Goal: Task Accomplishment & Management: Manage account settings

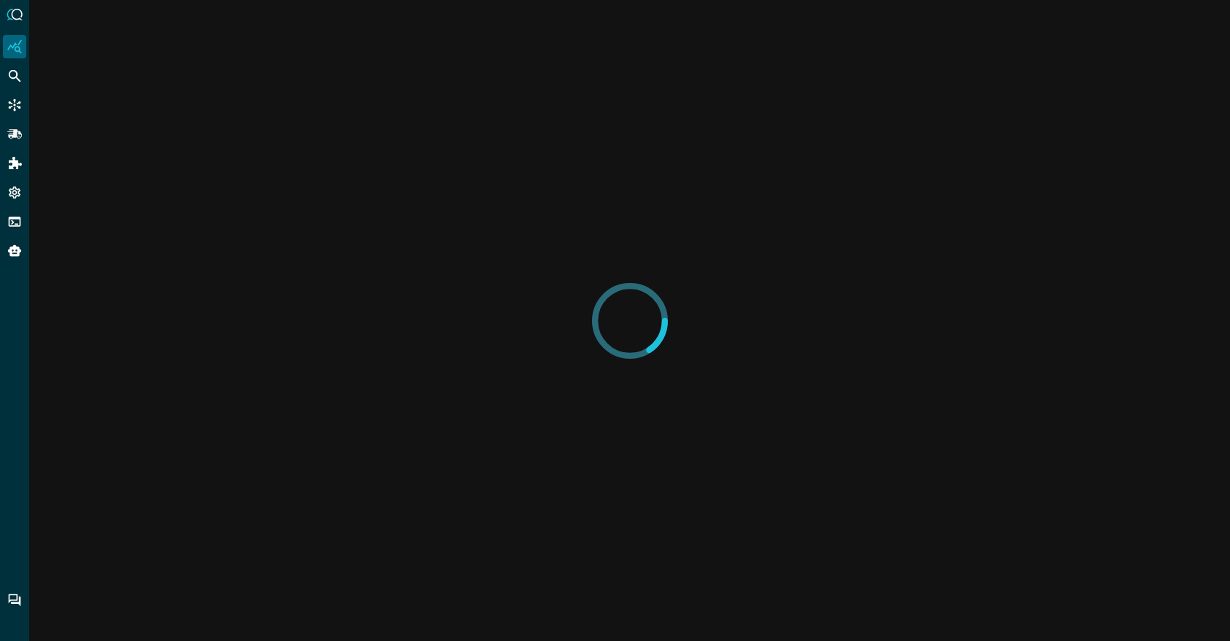
click at [23, 71] on div "Federated Search" at bounding box center [14, 75] width 23 height 23
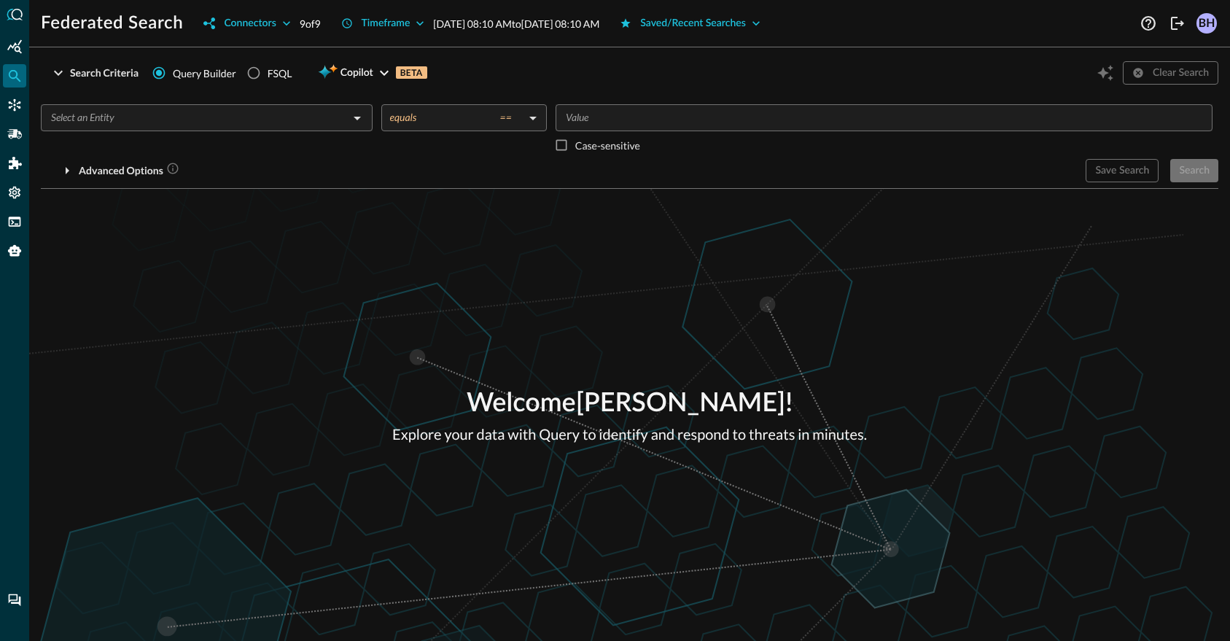
drag, startPoint x: 552, startPoint y: 493, endPoint x: 498, endPoint y: 492, distance: 54.0
click at [862, 507] on div "Welcome Blake Harris ! Explore your data with Query to identify and respond to …" at bounding box center [629, 415] width 1201 height 452
drag, startPoint x: 350, startPoint y: 417, endPoint x: 359, endPoint y: 412, distance: 10.1
click at [351, 417] on div "Welcome Blake Harris ! Explore your data with Query to identify and respond to …" at bounding box center [629, 415] width 1201 height 452
drag, startPoint x: 273, startPoint y: 367, endPoint x: 215, endPoint y: 353, distance: 59.2
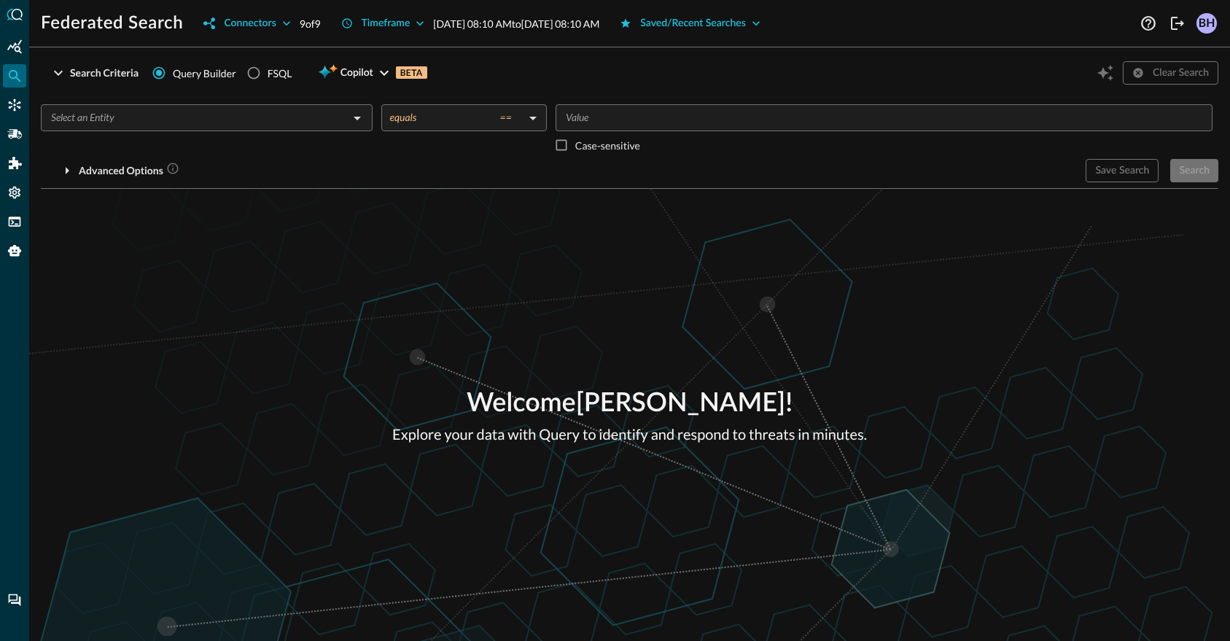
click at [566, 322] on div "Welcome Blake Harris ! Explore your data with Query to identify and respond to …" at bounding box center [629, 415] width 1201 height 452
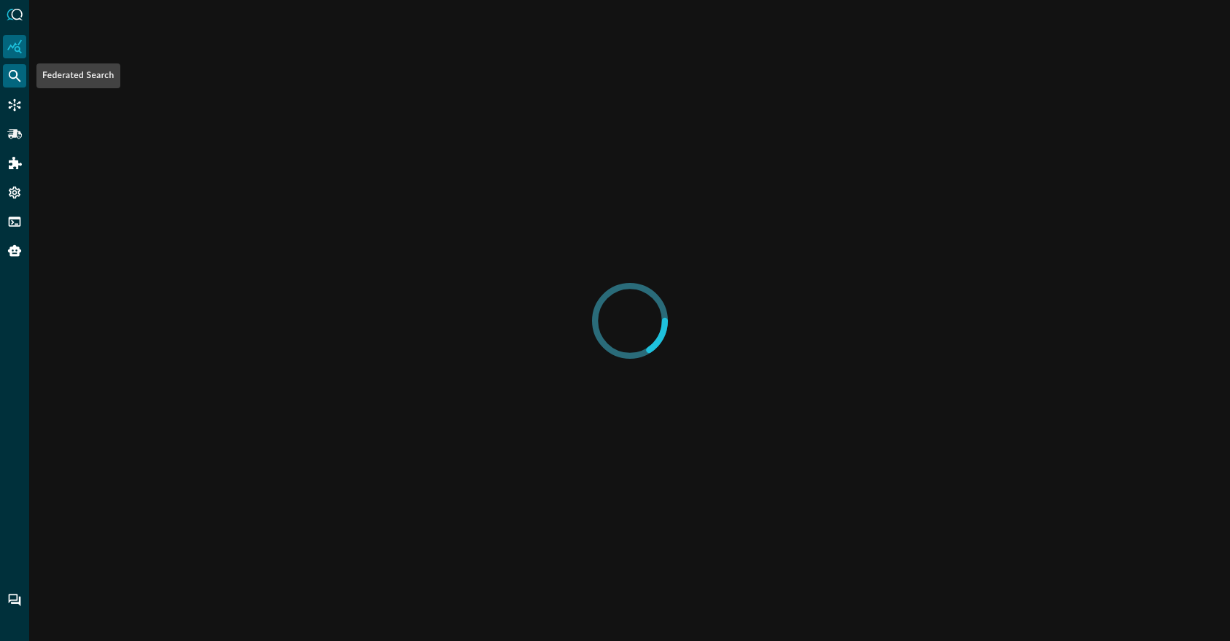
click at [20, 73] on icon "Federated Search" at bounding box center [14, 76] width 15 height 15
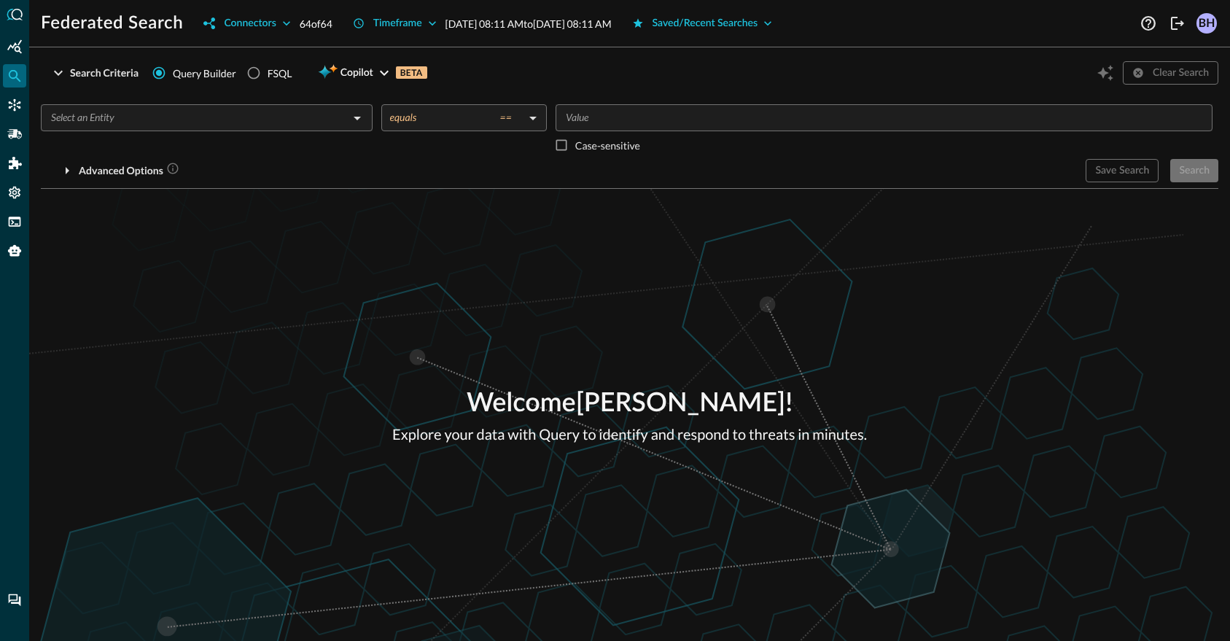
click at [745, 491] on div "Welcome Blake Harris ! Explore your data with Query to identify and respond to …" at bounding box center [629, 415] width 1201 height 452
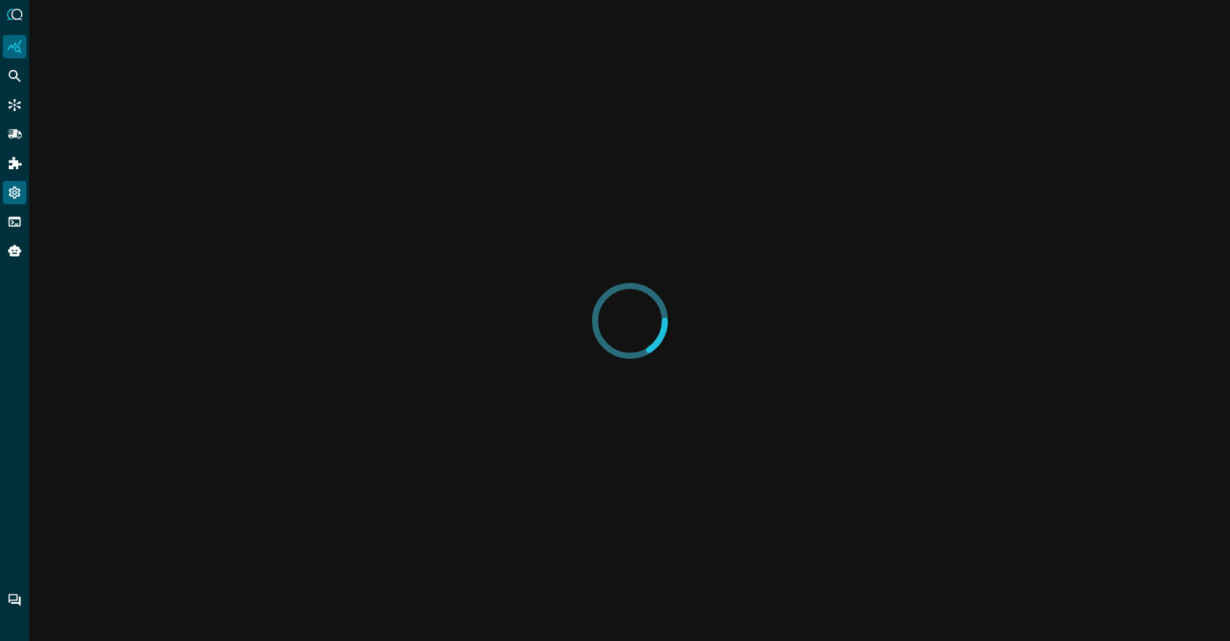
click at [13, 192] on icon "Settings" at bounding box center [15, 193] width 12 height 12
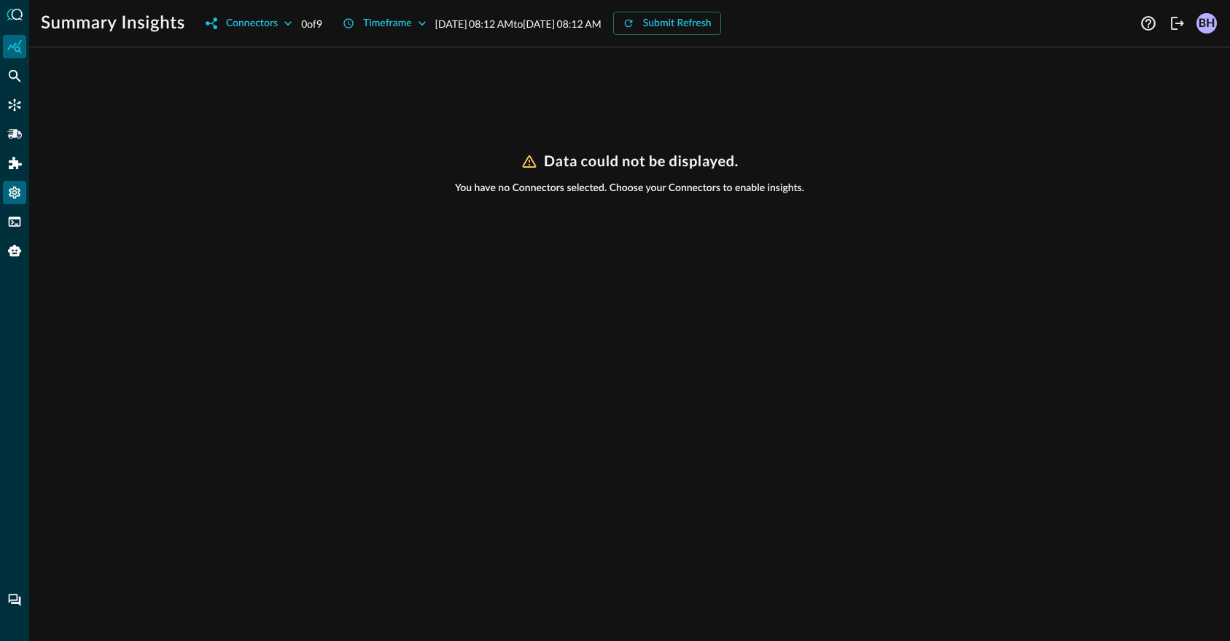
click at [14, 192] on icon "Settings" at bounding box center [14, 192] width 15 height 15
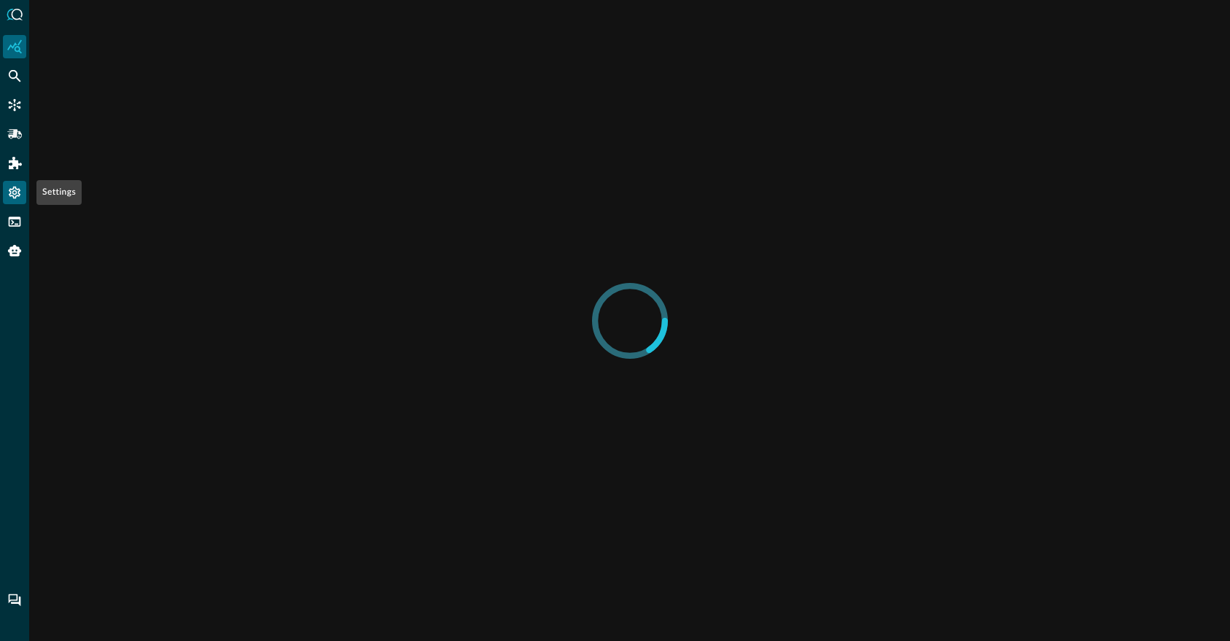
click at [14, 199] on icon "Settings" at bounding box center [14, 192] width 15 height 15
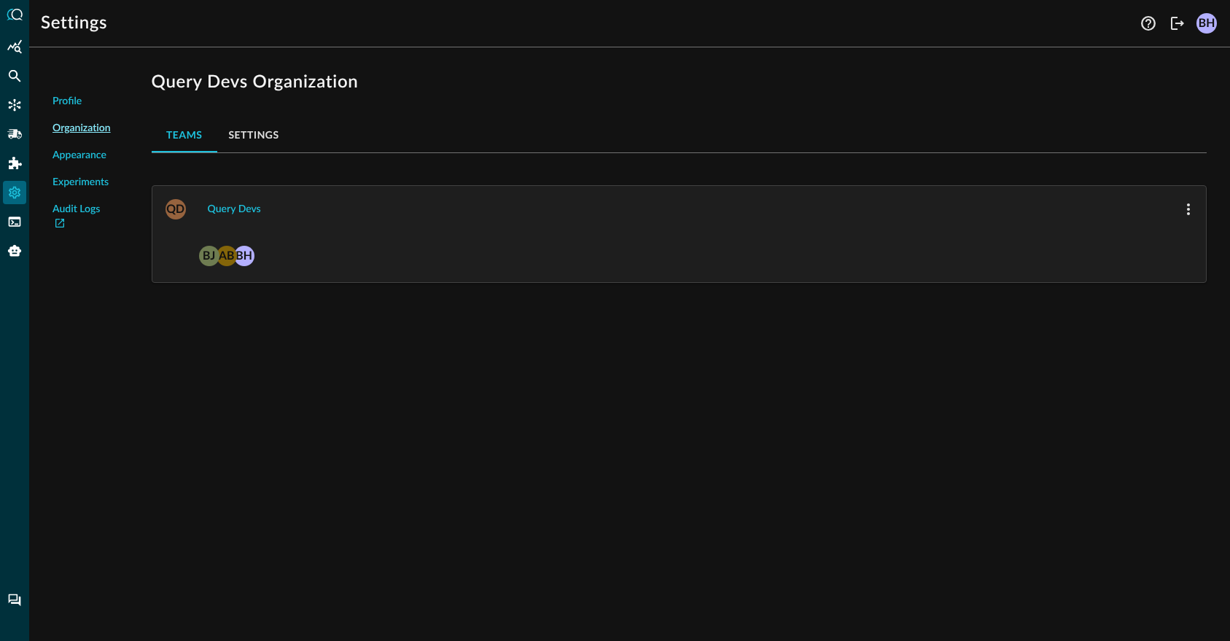
click at [465, 476] on div "Profile Organization Appearance Experiments Audit Logs Query Devs Organization …" at bounding box center [629, 350] width 1201 height 582
click at [238, 204] on button "Query Devs" at bounding box center [234, 209] width 71 height 23
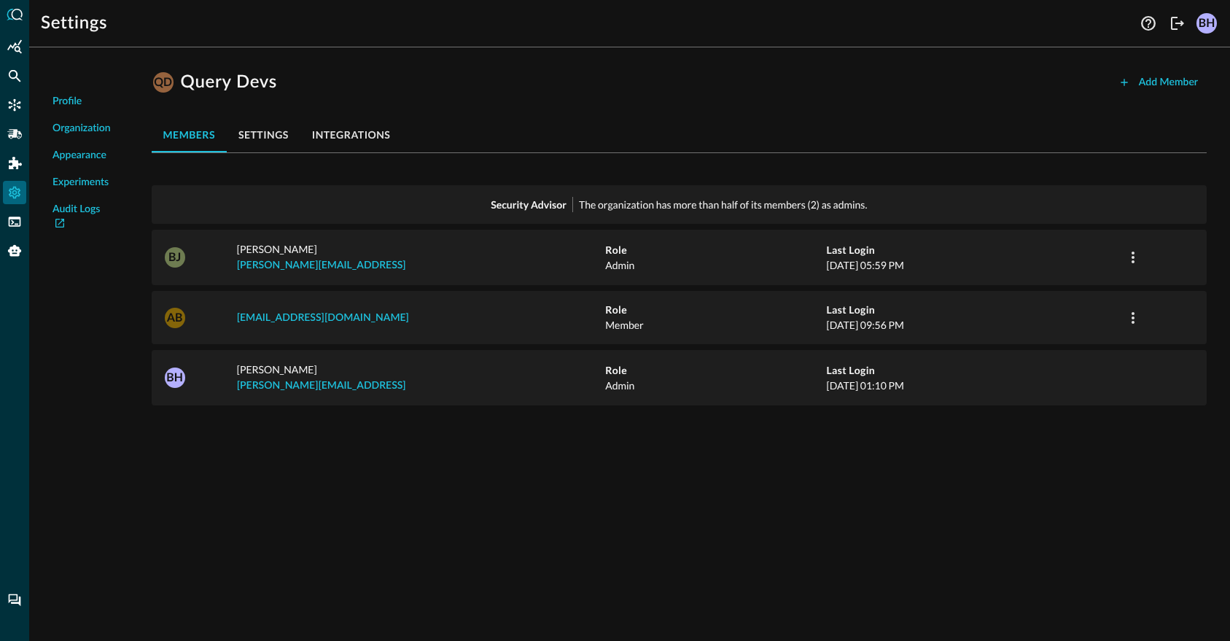
drag, startPoint x: 577, startPoint y: 487, endPoint x: 382, endPoint y: 489, distance: 194.7
